Goal: Manage account settings

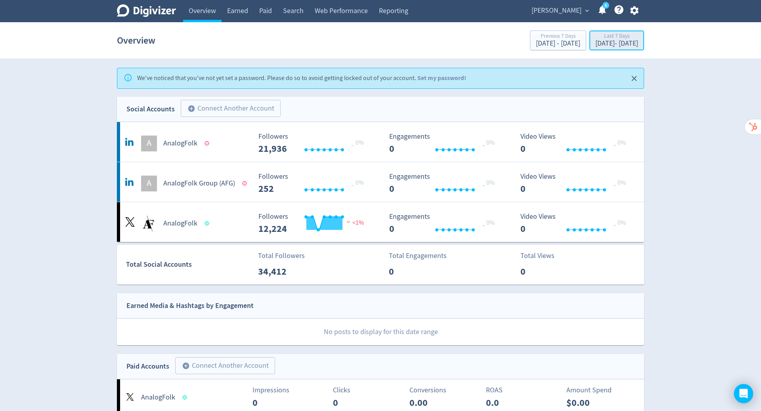
click at [604, 38] on div "Last 7 Days" at bounding box center [616, 36] width 43 height 7
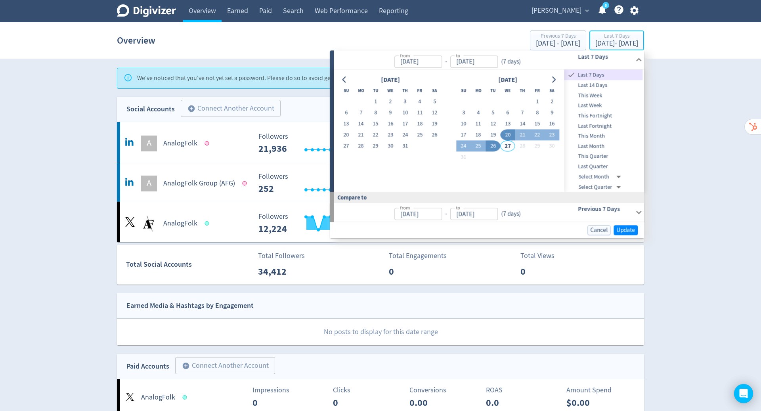
type input "[DATE]"
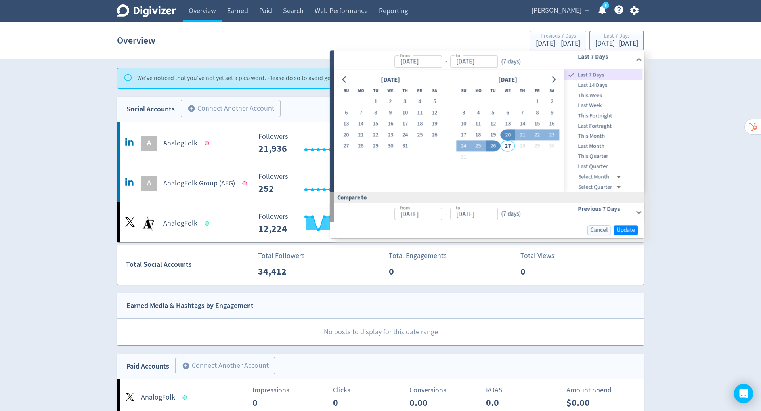
type input "[DATE]"
click at [347, 77] on icon "Go to previous month" at bounding box center [344, 79] width 6 height 6
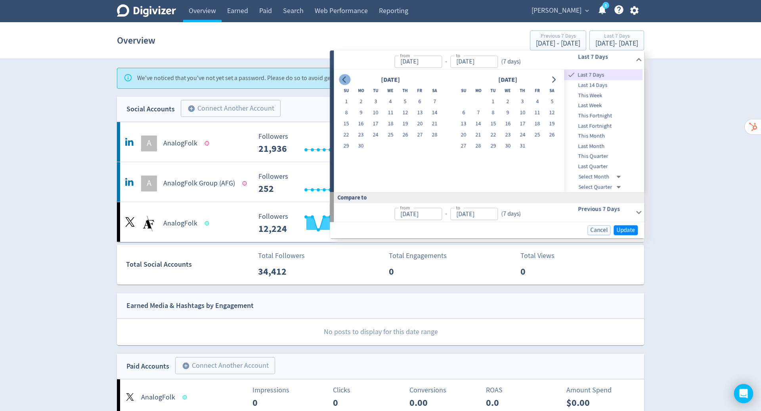
click at [347, 77] on icon "Go to previous month" at bounding box center [344, 79] width 6 height 6
click at [438, 103] on button "1" at bounding box center [434, 101] width 15 height 11
type input "[DATE]"
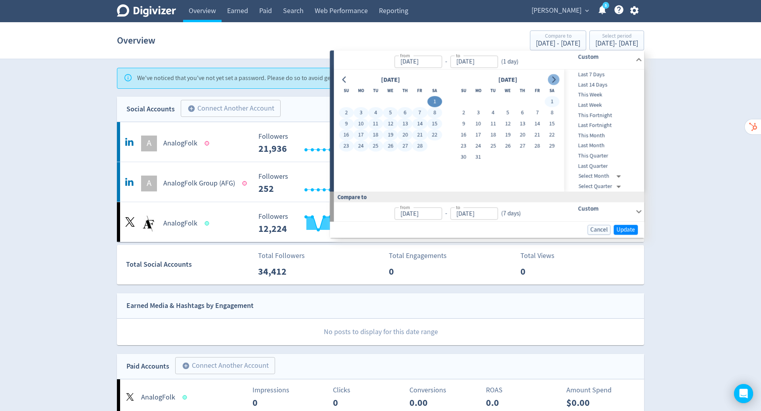
click at [554, 80] on icon "Go to next month" at bounding box center [554, 79] width 6 height 6
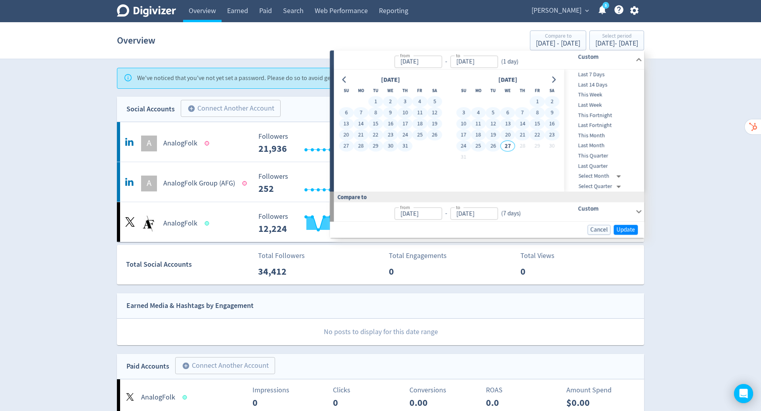
click at [493, 150] on button "26" at bounding box center [493, 146] width 15 height 11
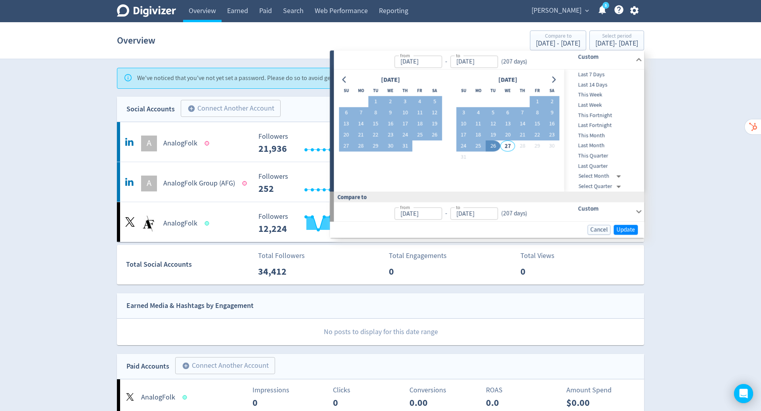
type input "[DATE]"
click at [629, 231] on span "Update" at bounding box center [625, 230] width 19 height 6
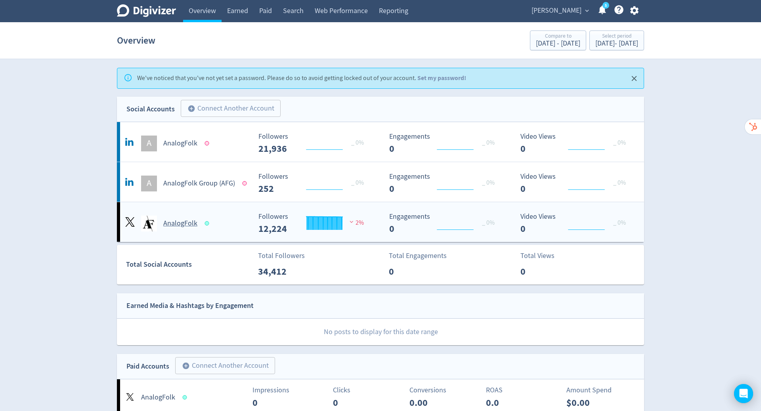
click at [172, 222] on h5 "AnalogFolk" at bounding box center [180, 224] width 34 height 10
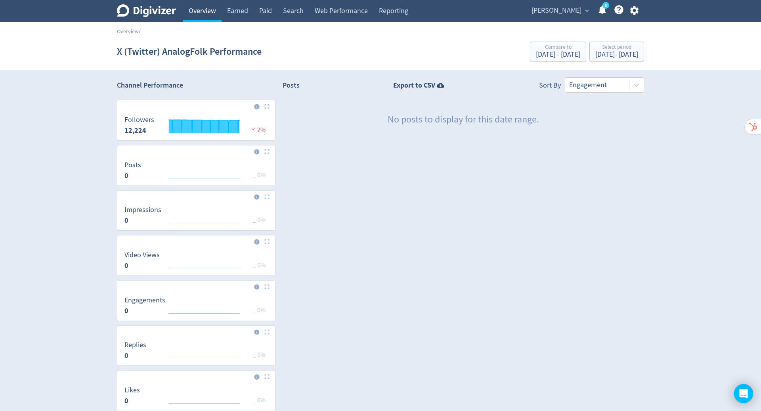
click at [203, 11] on link "Overview" at bounding box center [202, 11] width 38 height 22
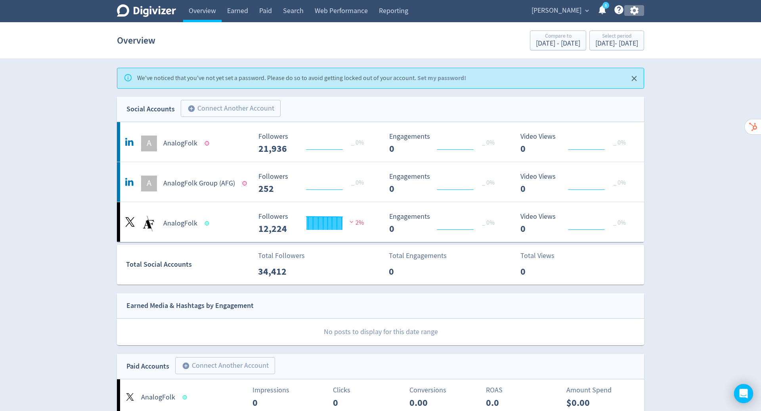
click at [633, 8] on icon "button" at bounding box center [634, 10] width 8 height 9
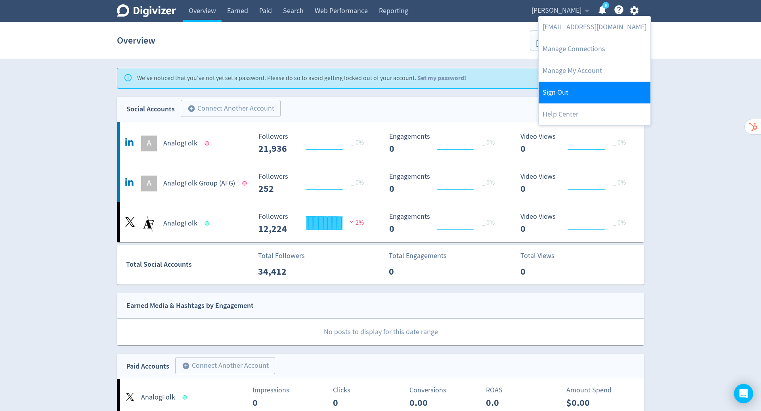
click at [602, 96] on link "Sign Out" at bounding box center [595, 93] width 112 height 22
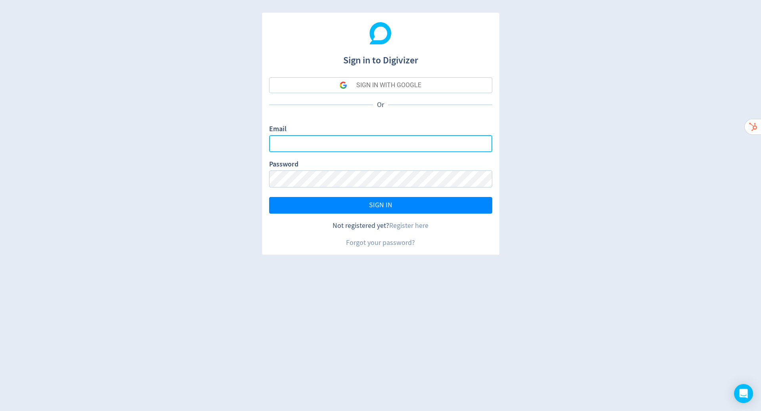
click at [338, 143] on input "Email" at bounding box center [380, 143] width 223 height 17
type input "[PERSON_NAME][EMAIL_ADDRESS][PERSON_NAME][DOMAIN_NAME]"
